Goal: Information Seeking & Learning: Learn about a topic

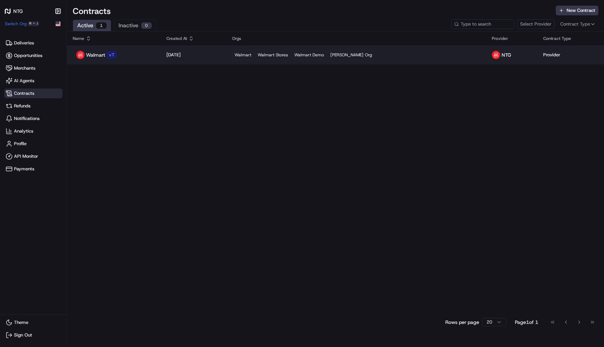
click at [155, 57] on div "Walmart v 7" at bounding box center [114, 55] width 82 height 8
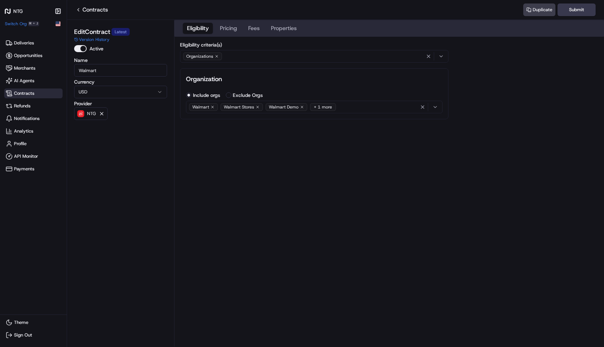
click at [243, 31] on div "Eligibility Pricing Fees Properties" at bounding box center [389, 28] width 430 height 17
click at [234, 29] on button "Pricing" at bounding box center [229, 28] width 26 height 11
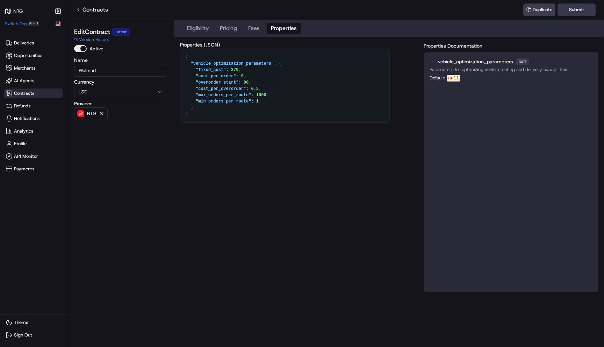
click at [285, 32] on button "Properties" at bounding box center [284, 28] width 34 height 11
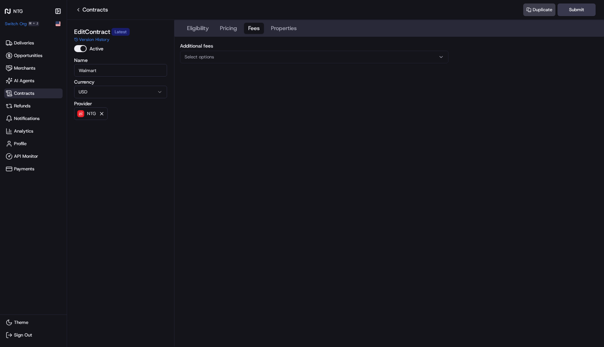
click at [254, 29] on button "Fees" at bounding box center [254, 28] width 20 height 11
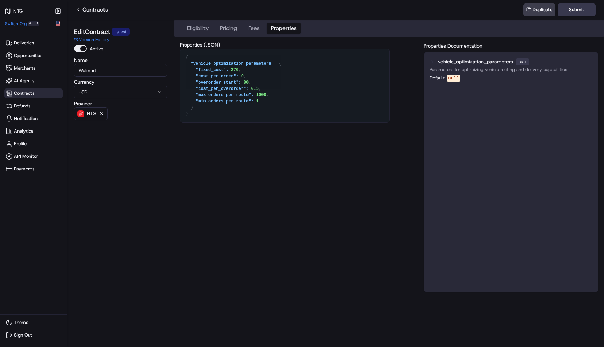
click at [276, 23] on button "Properties" at bounding box center [284, 28] width 34 height 11
click at [190, 30] on button "Eligibility" at bounding box center [198, 28] width 30 height 11
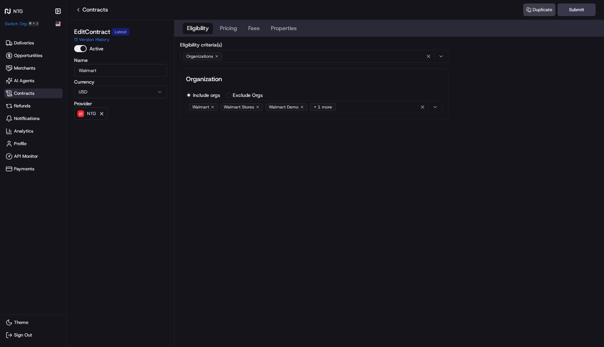
click at [319, 107] on div "+ 1 more" at bounding box center [323, 107] width 26 height 8
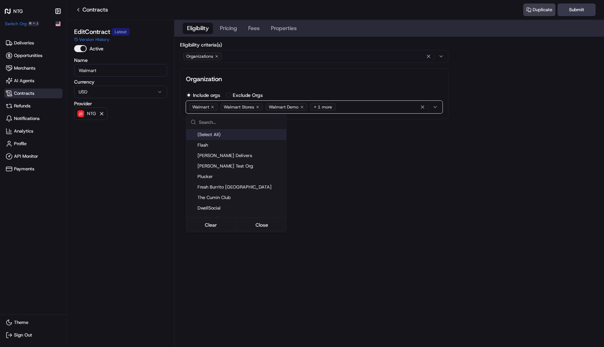
click at [434, 106] on icon "button" at bounding box center [435, 107] width 6 height 6
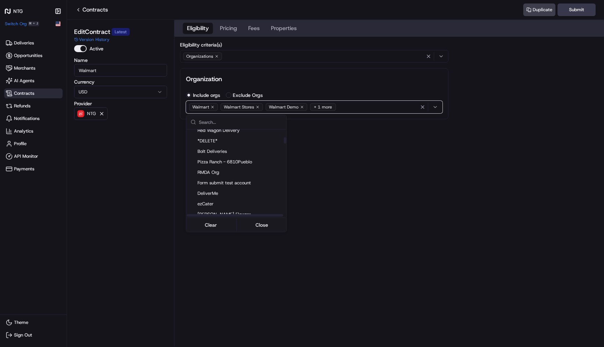
scroll to position [4387, 0]
drag, startPoint x: 285, startPoint y: 141, endPoint x: 284, endPoint y: 198, distance: 57.0
click at [284, 198] on div "Suggestions" at bounding box center [285, 197] width 2 height 6
click at [375, 153] on html "NTG Make sidebar auto shrink Switch Org ⌘ + J Deliveries Opportunities Merchant…" at bounding box center [302, 173] width 604 height 347
